Goal: Task Accomplishment & Management: Manage account settings

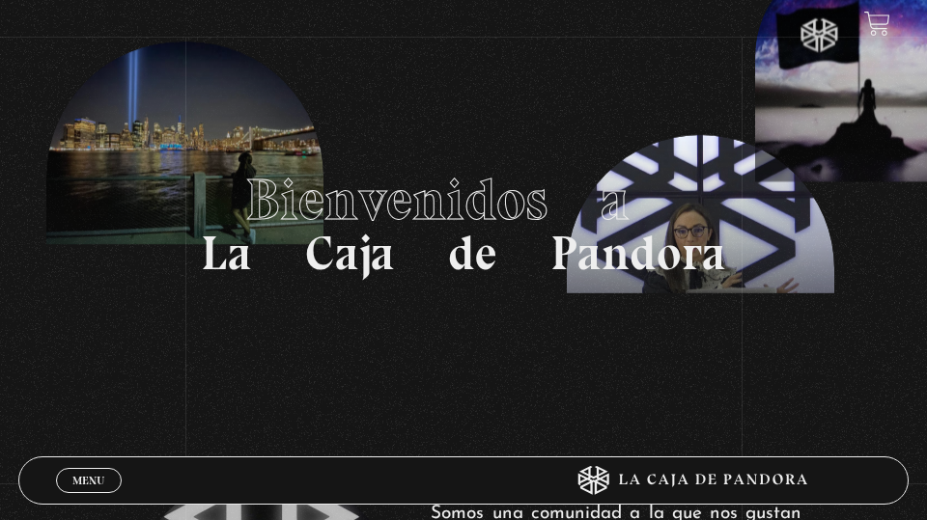
scroll to position [15, 0]
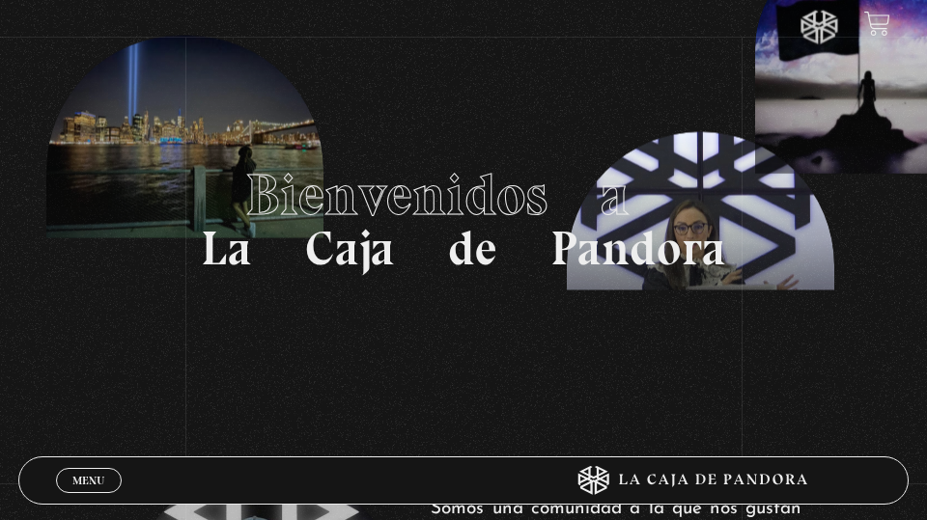
click at [104, 479] on link "Menu Cerrar" at bounding box center [89, 480] width 66 height 25
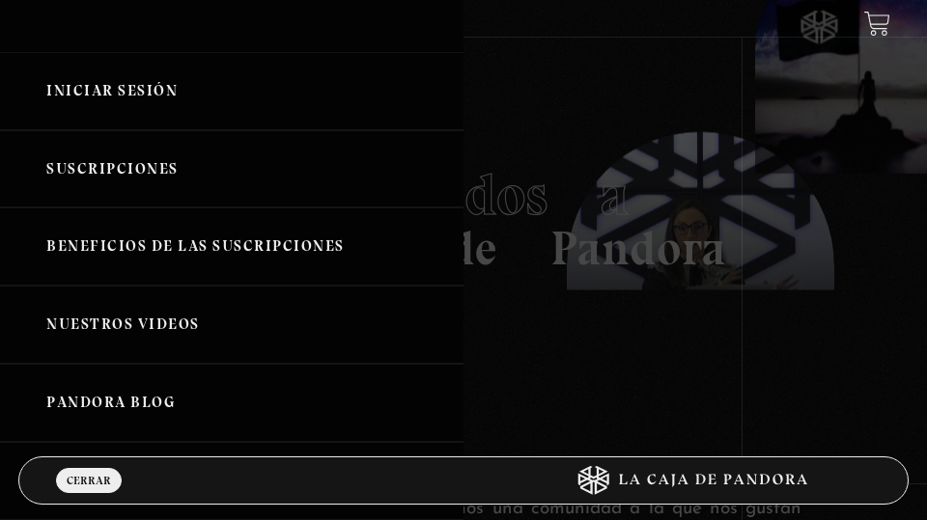
click at [104, 83] on link "Iniciar Sesión" at bounding box center [231, 91] width 463 height 78
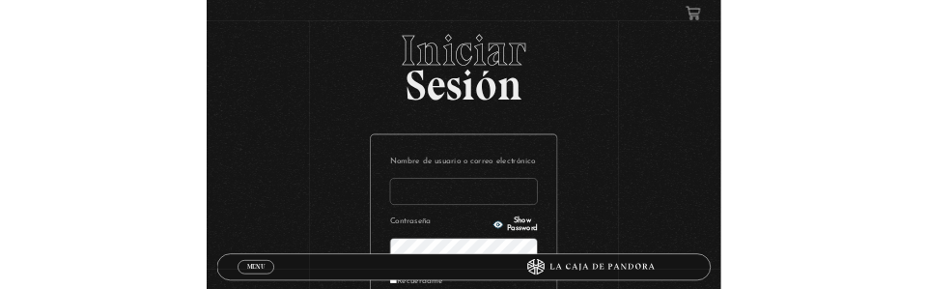
scroll to position [150, 0]
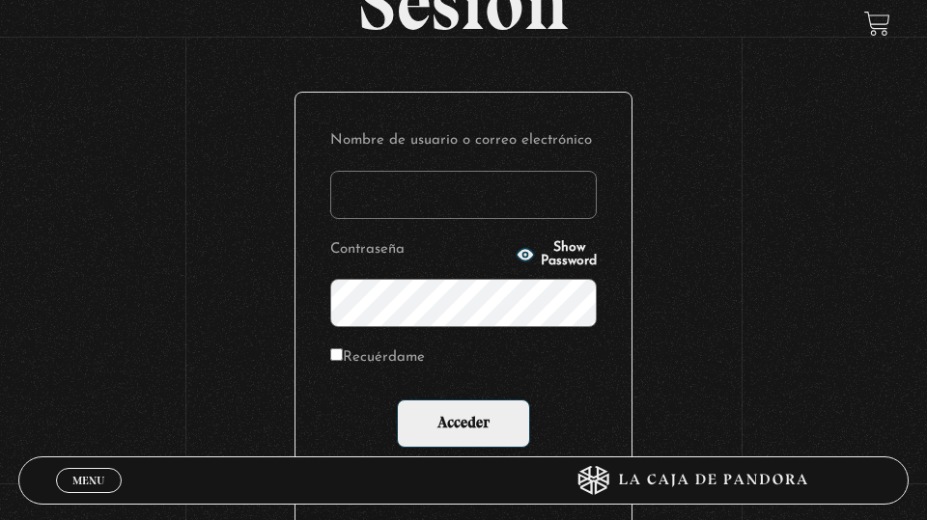
click at [340, 352] on input "Recuérdame" at bounding box center [336, 355] width 13 height 13
checkbox input "true"
click at [346, 199] on input "Nombre de usuario o correo electrónico" at bounding box center [463, 195] width 266 height 48
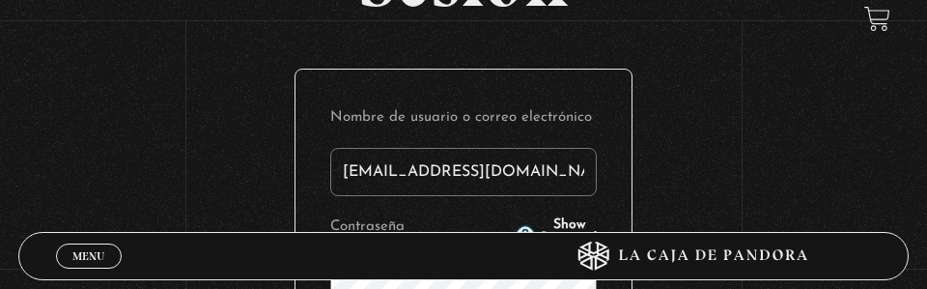
type input "casi1629@gmail.com"
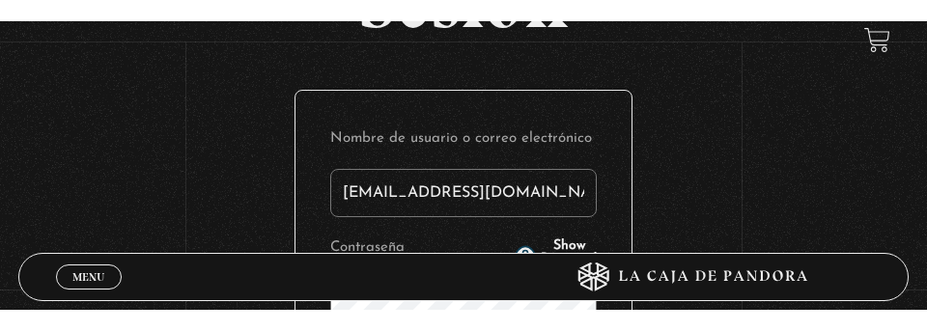
scroll to position [165, 0]
